Goal: Task Accomplishment & Management: Use online tool/utility

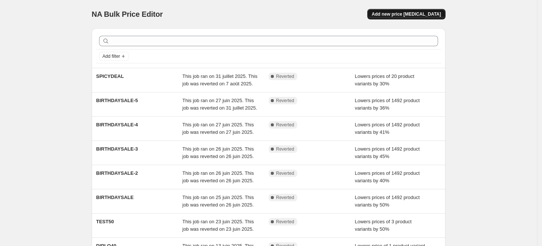
click at [402, 15] on span "Add new price change job" at bounding box center [406, 14] width 69 height 6
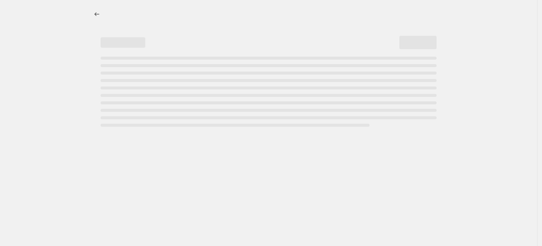
select select "percentage"
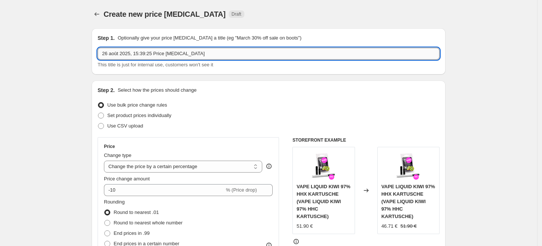
click at [157, 56] on input "26 août 2025, 15:39:25 Price change job" at bounding box center [269, 54] width 342 height 12
paste input "text"
paste input "F"
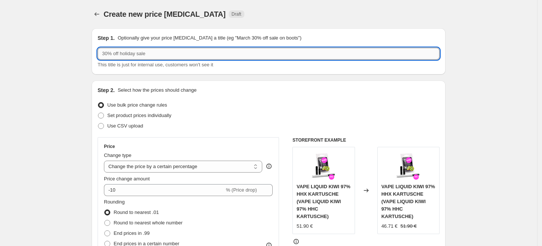
click at [128, 53] on input "text" at bounding box center [269, 54] width 342 height 12
click at [114, 50] on input "FLY HIGH" at bounding box center [269, 54] width 342 height 12
click at [119, 52] on input "FLYHIGH" at bounding box center [269, 54] width 342 height 12
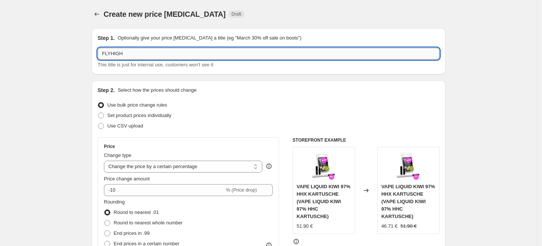
click at [119, 52] on input "FLYHIGH" at bounding box center [269, 54] width 342 height 12
type input "FLYHIGH"
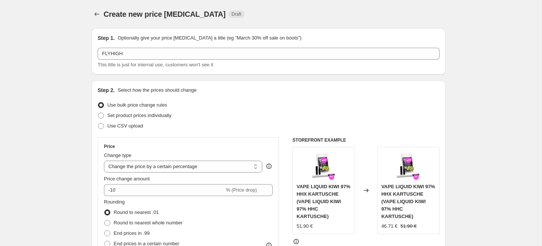
drag, startPoint x: 134, startPoint y: 60, endPoint x: 115, endPoint y: 62, distance: 19.1
click at [115, 62] on div "FLYHIGH This title is just for internal use, customers won't see it" at bounding box center [269, 58] width 342 height 21
drag, startPoint x: 104, startPoint y: 65, endPoint x: 140, endPoint y: 65, distance: 36.1
click at [105, 65] on span "This title is just for internal use, customers won't see it" at bounding box center [155, 65] width 115 height 6
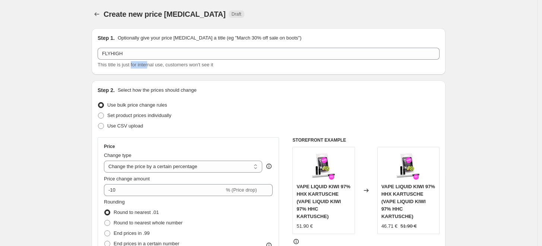
drag, startPoint x: 153, startPoint y: 65, endPoint x: 114, endPoint y: 61, distance: 39.7
click at [131, 64] on span "This title is just for internal use, customers won't see it" at bounding box center [155, 65] width 115 height 6
click at [114, 62] on span "This title is just for internal use, customers won't see it" at bounding box center [155, 65] width 115 height 6
drag, startPoint x: 174, startPoint y: 65, endPoint x: 197, endPoint y: 66, distance: 22.4
click at [183, 65] on span "This title is just for internal use, customers won't see it" at bounding box center [155, 65] width 115 height 6
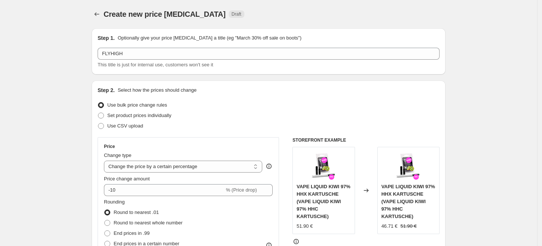
click at [198, 66] on span "This title is just for internal use, customers won't see it" at bounding box center [155, 65] width 115 height 6
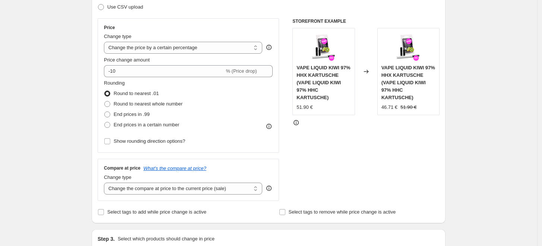
scroll to position [124, 0]
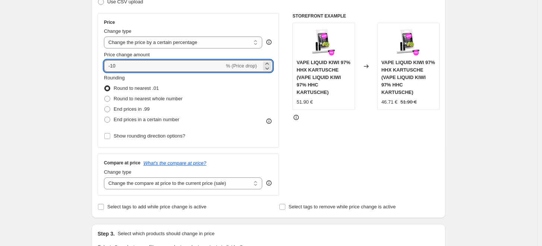
drag, startPoint x: 123, startPoint y: 64, endPoint x: 69, endPoint y: 61, distance: 54.1
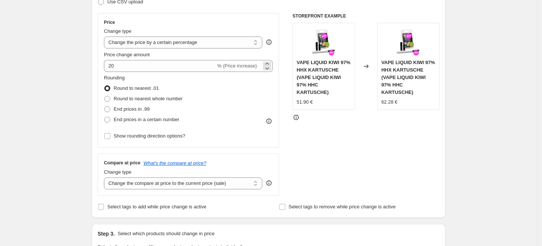
click at [254, 61] on div "20 % (Price increase)" at bounding box center [188, 66] width 169 height 12
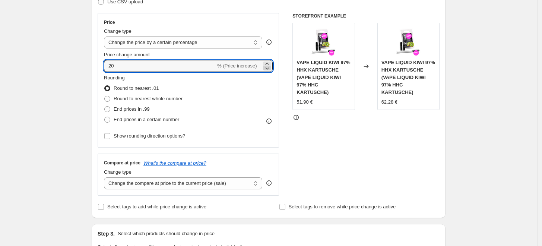
click at [271, 69] on icon at bounding box center [266, 67] width 7 height 7
click at [269, 68] on icon at bounding box center [266, 67] width 7 height 7
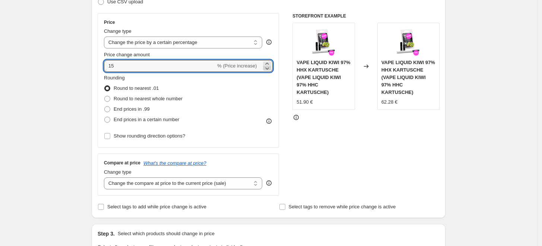
click at [269, 68] on icon at bounding box center [266, 67] width 7 height 7
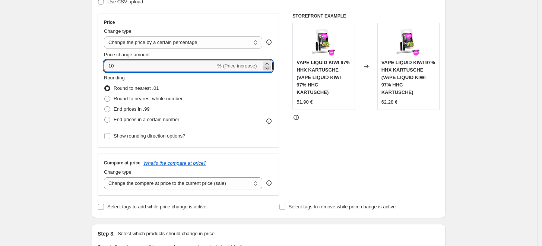
click at [269, 68] on icon at bounding box center [266, 67] width 7 height 7
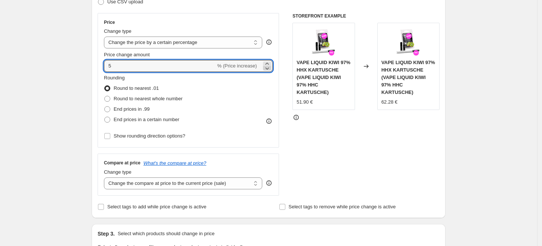
click at [269, 68] on icon at bounding box center [266, 67] width 7 height 7
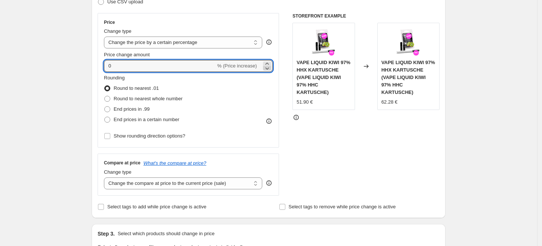
click at [269, 68] on icon at bounding box center [266, 67] width 7 height 7
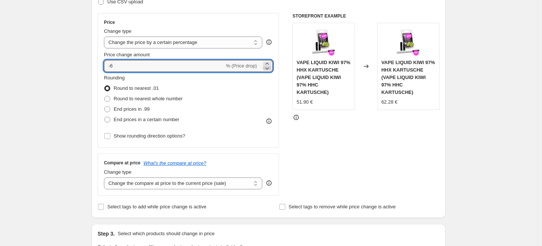
click at [269, 68] on icon at bounding box center [266, 67] width 7 height 7
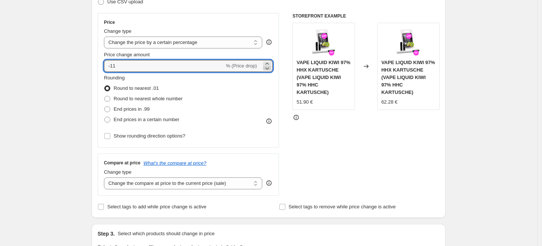
click at [269, 68] on icon at bounding box center [266, 67] width 7 height 7
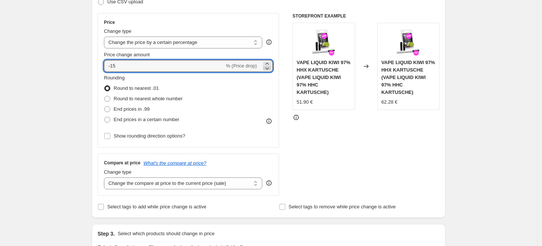
click at [269, 68] on icon at bounding box center [266, 67] width 7 height 7
type input "-20"
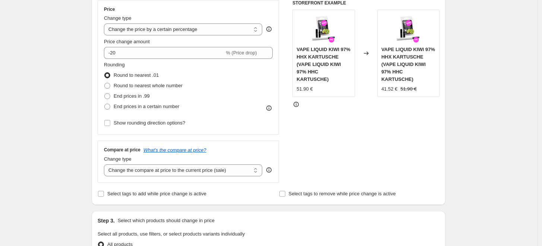
scroll to position [165, 0]
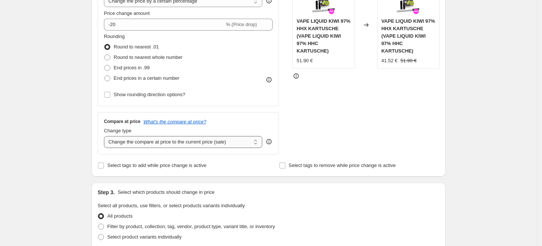
click at [180, 142] on select "Change the compare at price to the current price (sale) Change the compare at p…" at bounding box center [183, 142] width 158 height 12
select select "no_change"
click at [106, 136] on select "Change the compare at price to the current price (sale) Change the compare at p…" at bounding box center [183, 142] width 158 height 12
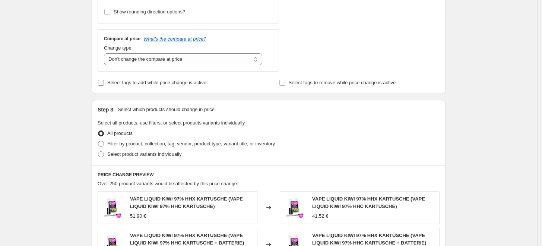
click at [142, 80] on span "Select tags to add while price change is active" at bounding box center [156, 83] width 99 height 6
click at [104, 80] on input "Select tags to add while price change is active" at bounding box center [101, 83] width 6 height 6
checkbox input "true"
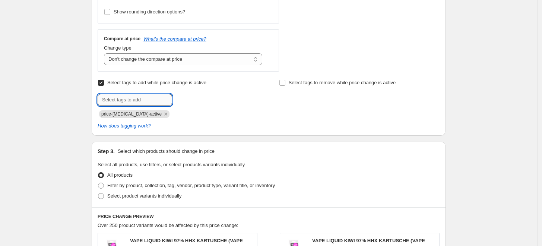
paste input "FLYHIGH"
type input "FLYHIGH"
click at [193, 100] on span "FLYHIGH" at bounding box center [197, 98] width 19 height 5
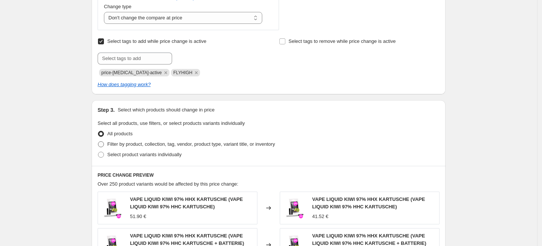
click at [144, 142] on span "Filter by product, collection, tag, vendor, product type, variant title, or inv…" at bounding box center [191, 144] width 168 height 6
click at [98, 142] on input "Filter by product, collection, tag, vendor, product type, variant title, or inv…" at bounding box center [98, 141] width 0 height 0
radio input "true"
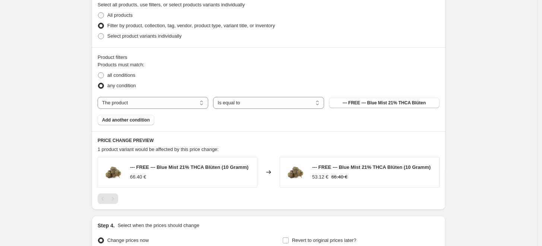
scroll to position [455, 0]
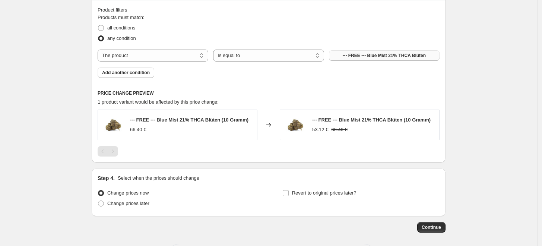
click at [364, 53] on span "--- FREE --- Blue Mist 21% THCA Blüten" at bounding box center [384, 56] width 83 height 6
click at [379, 51] on button "--- FREE --- Blue Mist 21% THCA Blüten" at bounding box center [384, 55] width 111 height 10
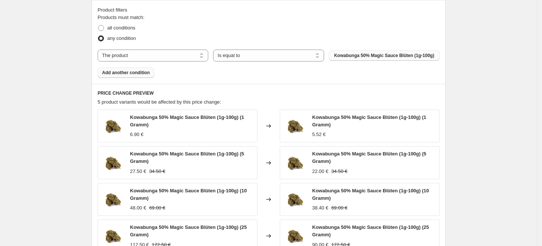
click at [139, 76] on span "Add another condition" at bounding box center [126, 73] width 48 height 6
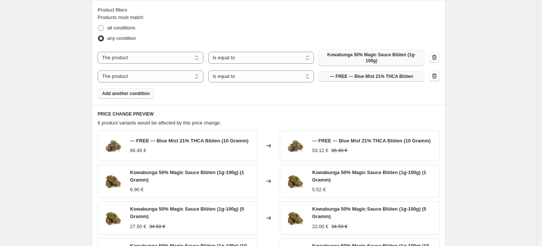
click at [380, 76] on span "--- FREE --- Blue Mist 21% THCA Blüten" at bounding box center [371, 76] width 83 height 6
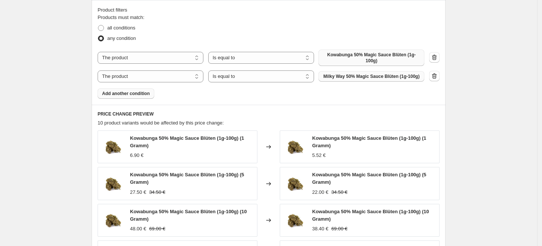
click at [139, 96] on span "Add another condition" at bounding box center [126, 94] width 48 height 6
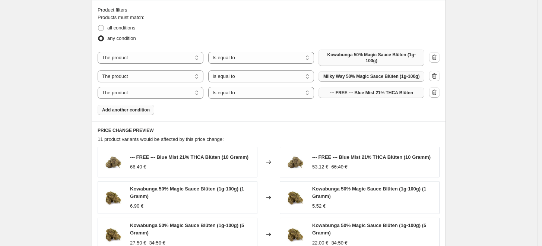
click at [355, 96] on span "--- FREE --- Blue Mist 21% THCA Blüten" at bounding box center [371, 93] width 83 height 6
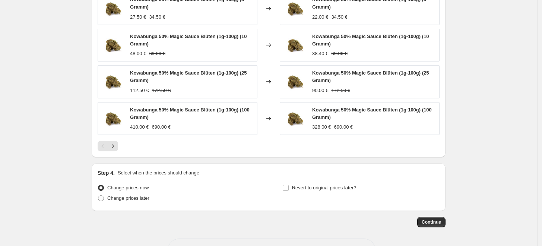
scroll to position [681, 0]
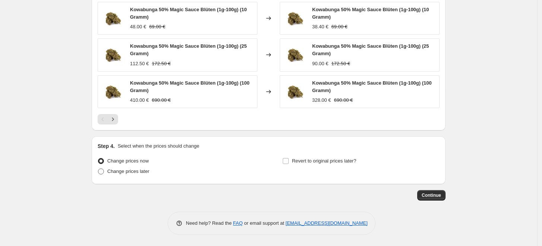
click at [129, 172] on span "Change prices later" at bounding box center [128, 171] width 42 height 6
click at [98, 169] on input "Change prices later" at bounding box center [98, 168] width 0 height 0
radio input "true"
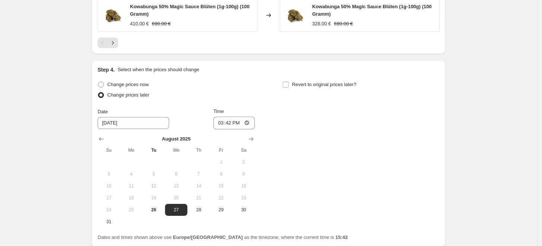
scroll to position [805, 0]
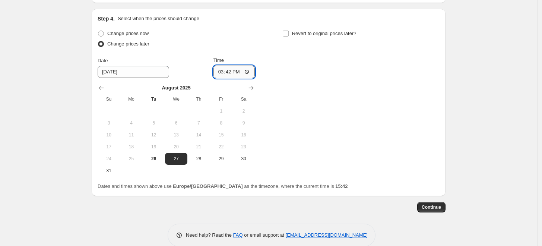
click at [241, 72] on input "15:42" at bounding box center [234, 72] width 42 height 13
type input "14:00"
click at [400, 92] on div "Change prices now Change prices later Date 8/27/2025 Time 14:00 August 2025 Su …" at bounding box center [269, 102] width 342 height 148
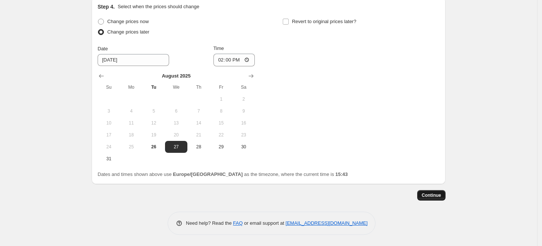
click at [439, 197] on span "Continue" at bounding box center [431, 195] width 19 height 6
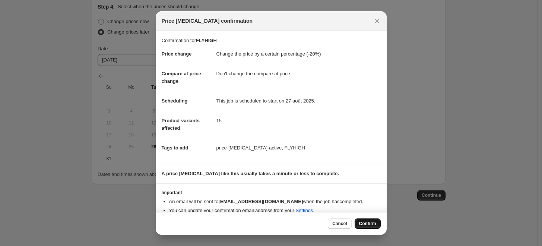
click at [370, 223] on span "Confirm" at bounding box center [367, 224] width 17 height 6
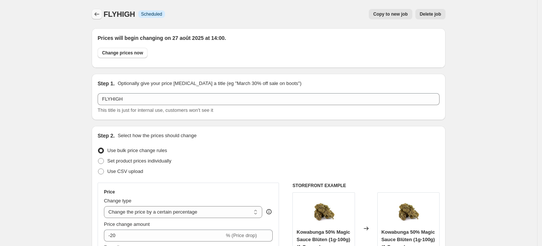
click at [99, 13] on icon "Price change jobs" at bounding box center [96, 13] width 7 height 7
